Goal: Task Accomplishment & Management: Manage account settings

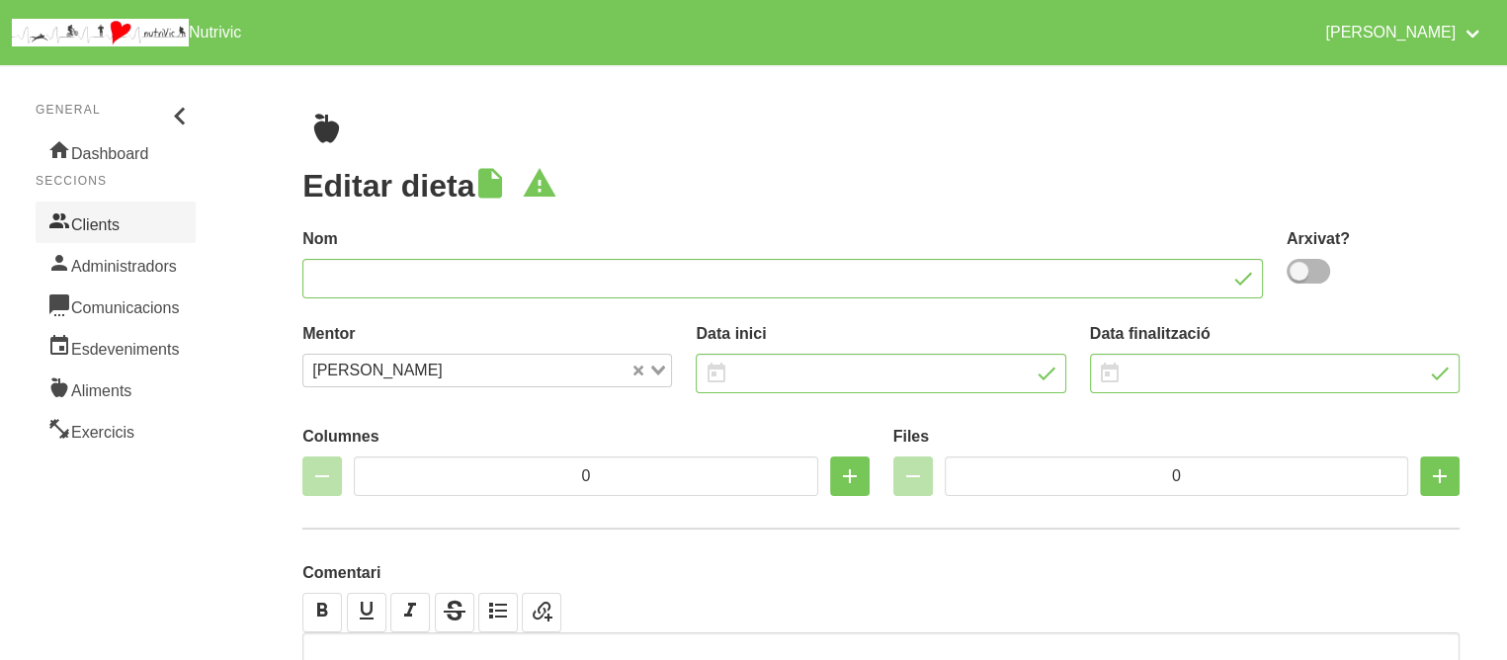
click at [117, 230] on link "Clients" at bounding box center [116, 223] width 160 height 42
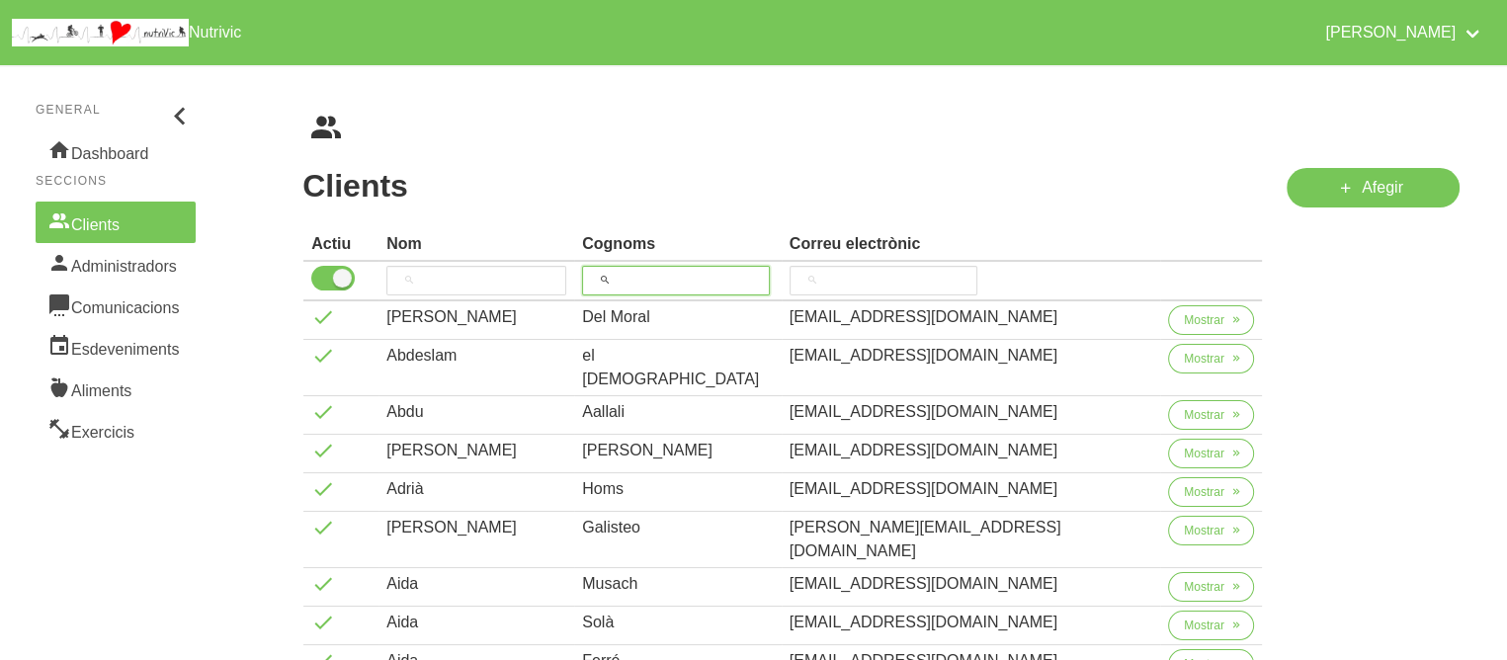
click at [708, 279] on input "search" at bounding box center [676, 281] width 188 height 30
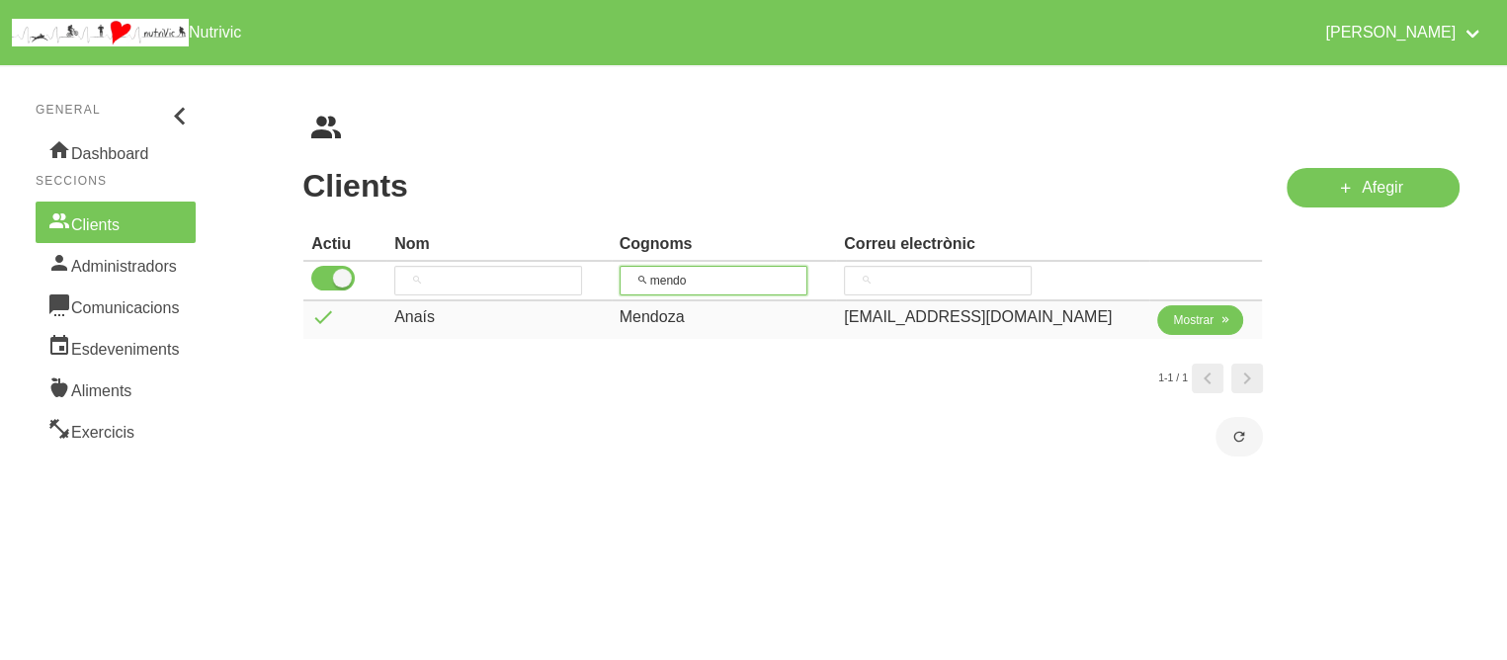
type input "mendo"
click at [1204, 319] on button "Mostrar" at bounding box center [1200, 320] width 86 height 30
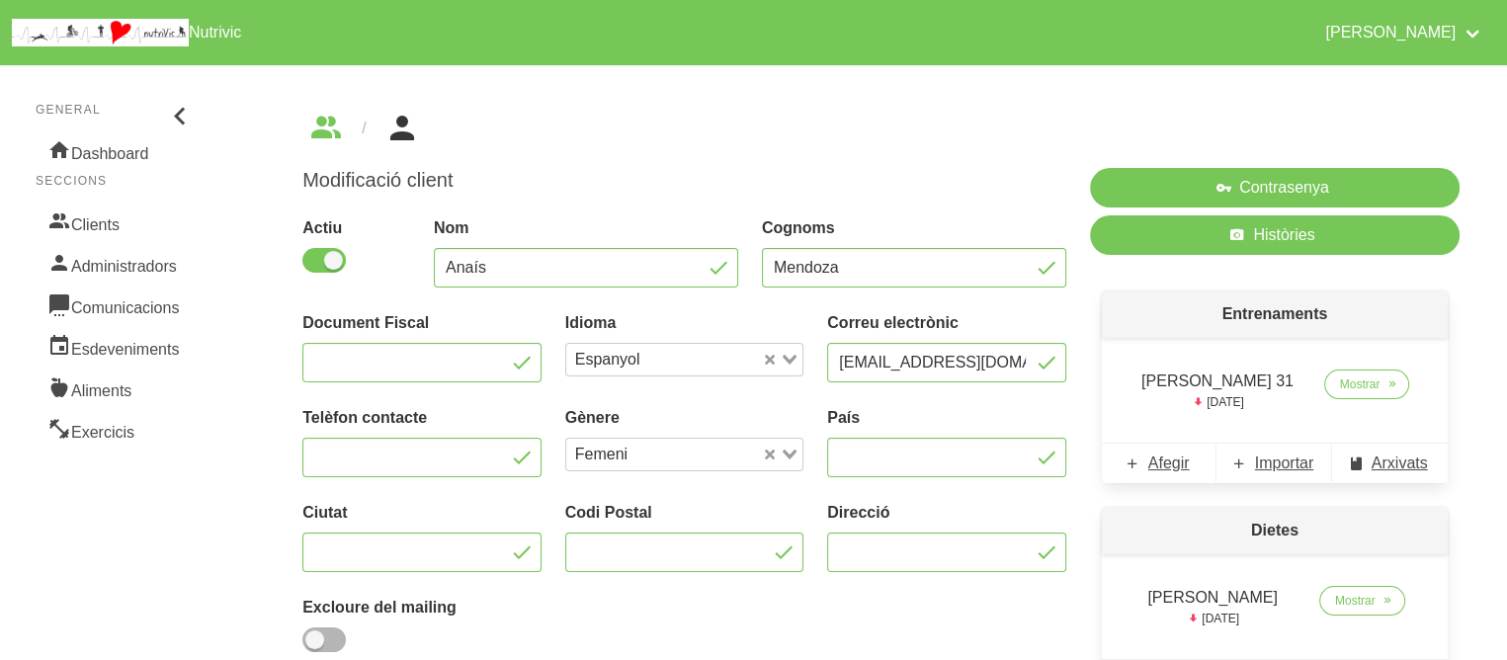
click at [1376, 381] on link "Mostrar" at bounding box center [1367, 385] width 86 height 30
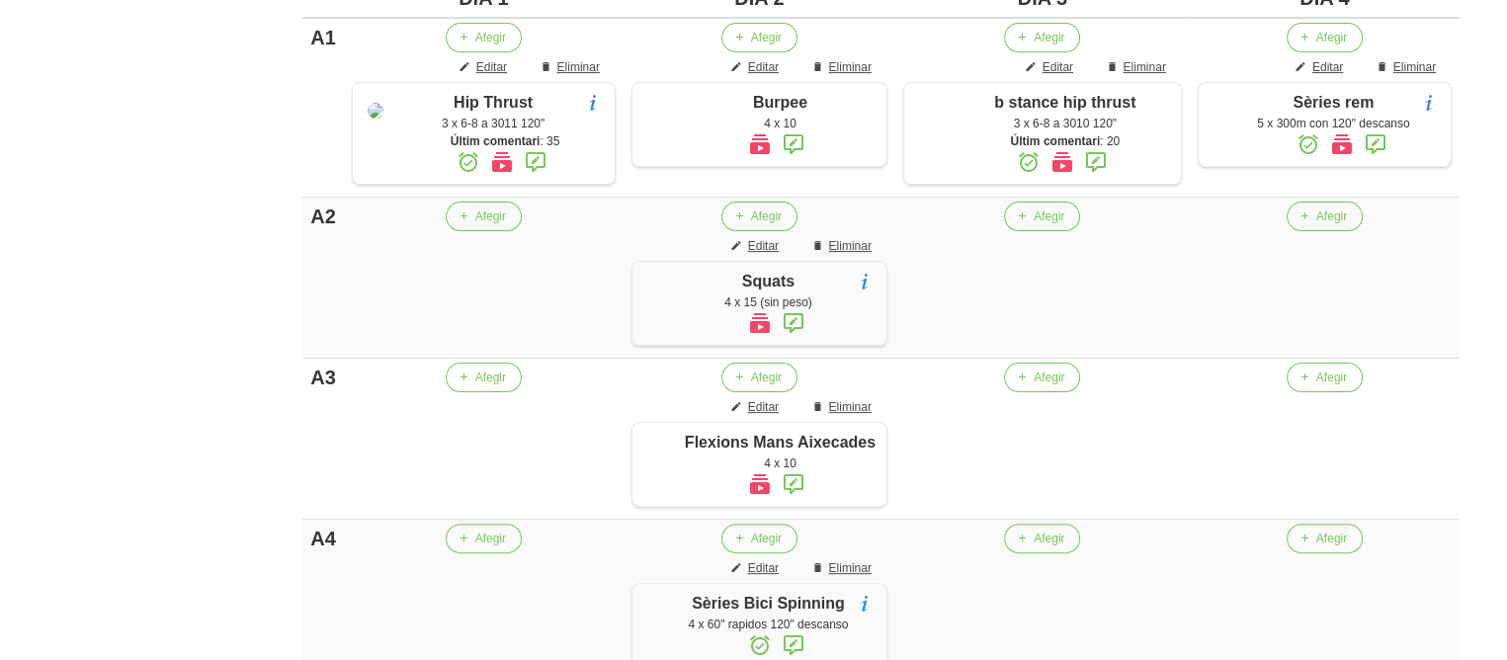
scroll to position [538, 0]
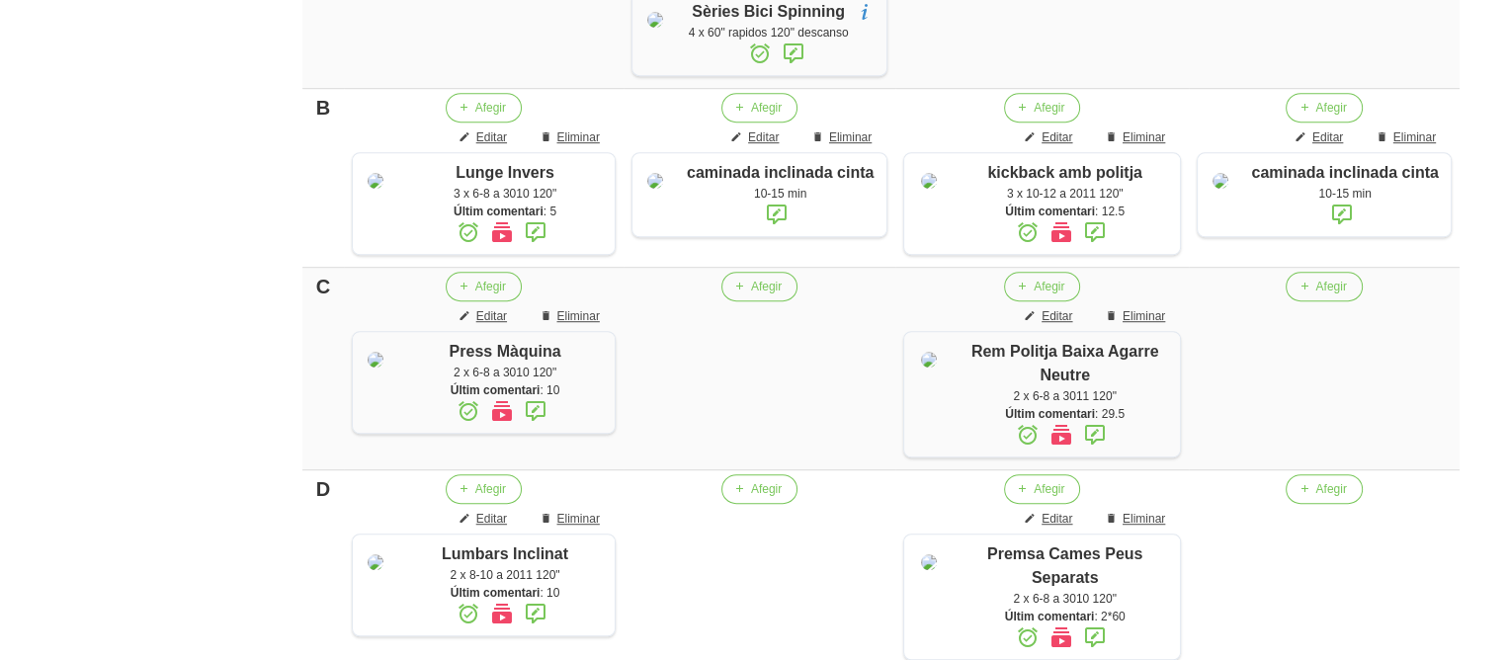
scroll to position [1130, 0]
click at [1480, 297] on div "Editar entrenament false 63b731c9-bab2-440f-9b54-f4af0f57a655 Nom [PERSON_NAME]…" at bounding box center [881, 192] width 1252 height 2515
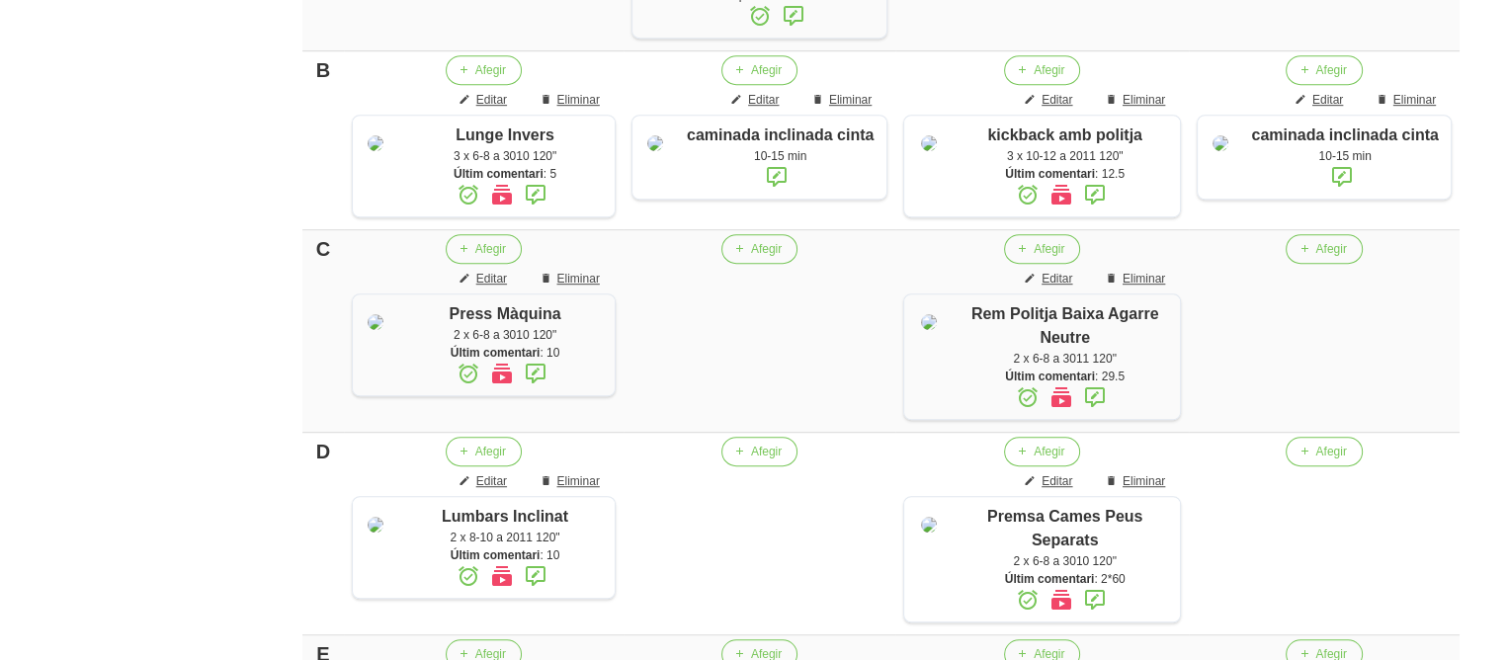
scroll to position [1185, 0]
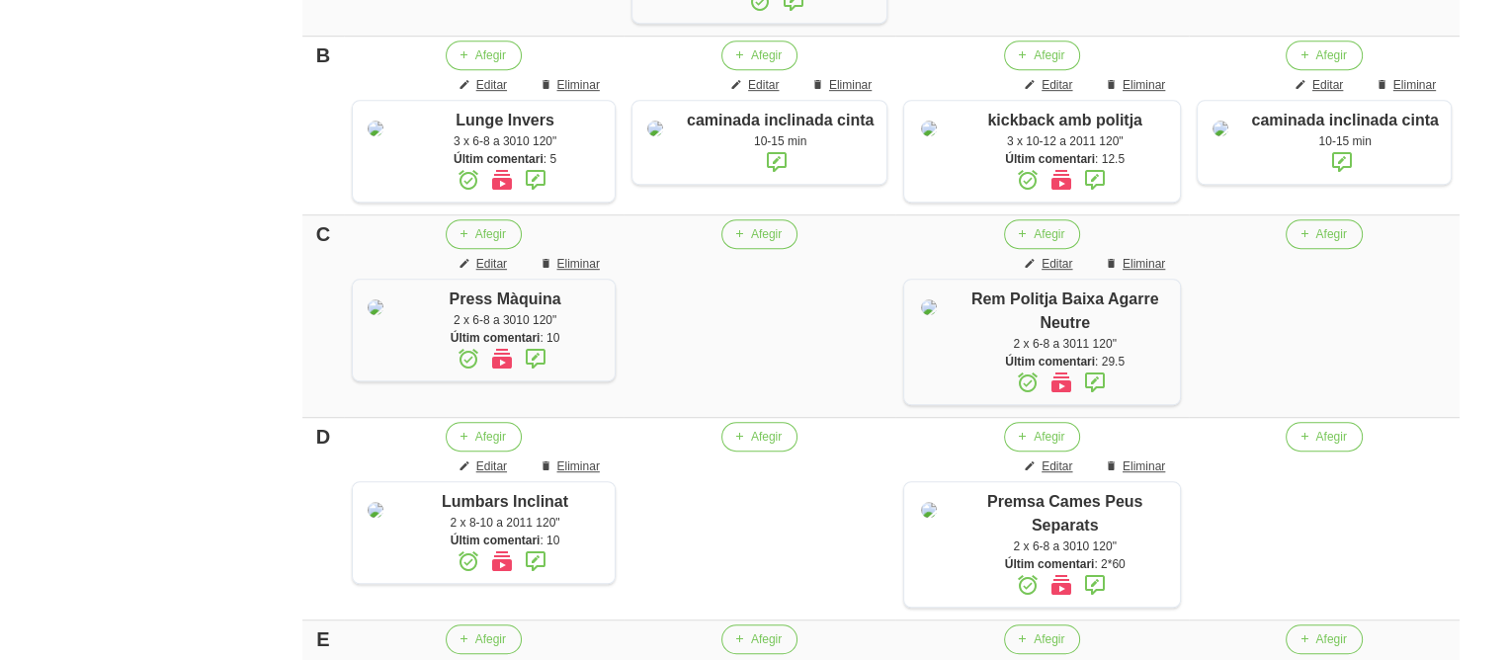
click at [1488, 312] on div "Editar entrenament false 63b731c9-bab2-440f-9b54-f4af0f57a655 Nom [PERSON_NAME]…" at bounding box center [881, 137] width 1252 height 2515
click at [1497, 328] on div "Editar entrenament false 63b731c9-bab2-440f-9b54-f4af0f57a655 Nom [PERSON_NAME]…" at bounding box center [881, 137] width 1252 height 2515
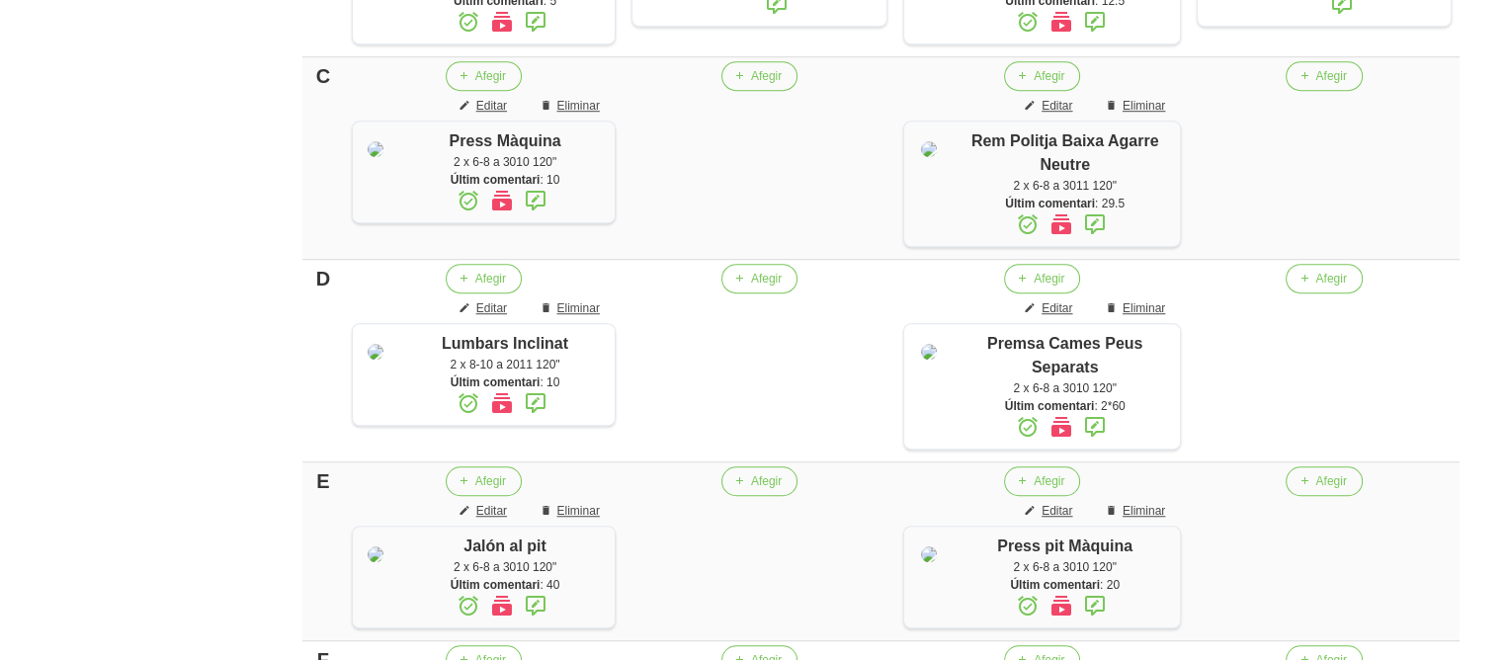
scroll to position [1382, 0]
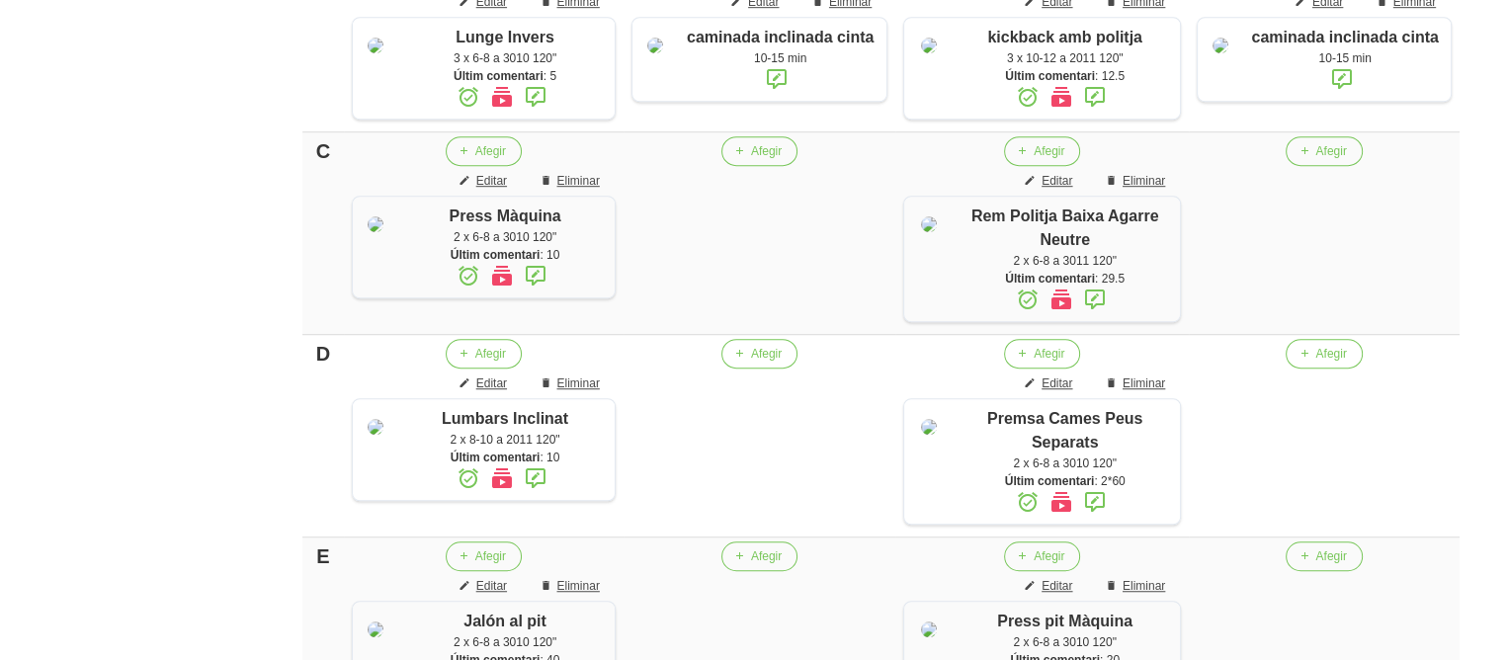
scroll to position [1264, 0]
